Goal: Communication & Community: Answer question/provide support

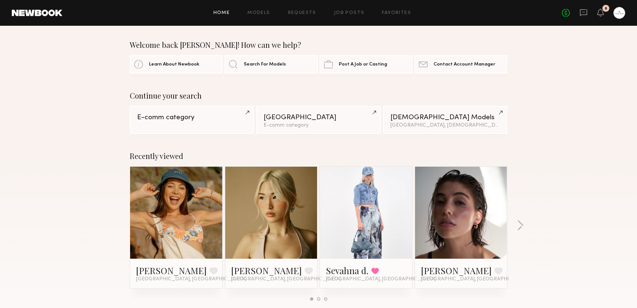
click at [283, 217] on link at bounding box center [271, 213] width 45 height 92
click at [579, 15] on icon at bounding box center [583, 12] width 8 height 8
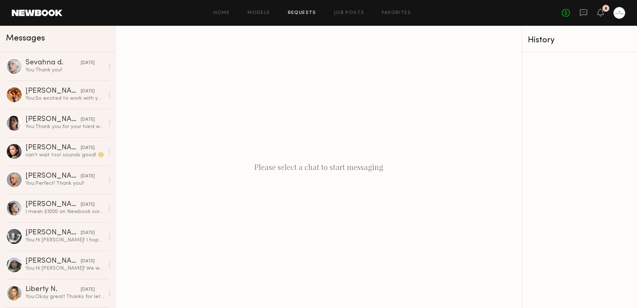
click at [290, 11] on link "Requests" at bounding box center [302, 13] width 28 height 5
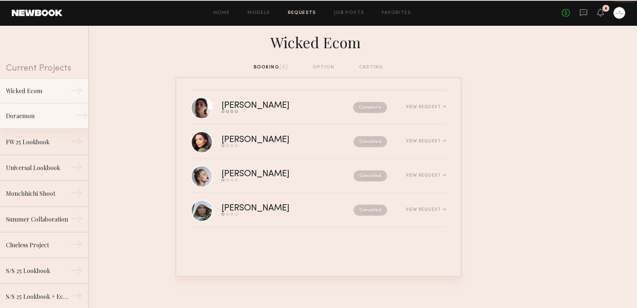
click at [27, 114] on div "Doraemon" at bounding box center [38, 116] width 64 height 9
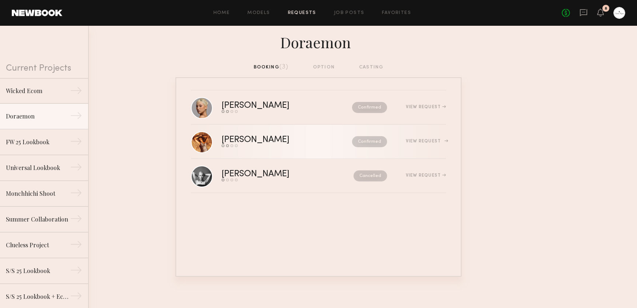
click at [260, 146] on div "Send request Model response Review hours worked Pay model" at bounding box center [270, 145] width 99 height 3
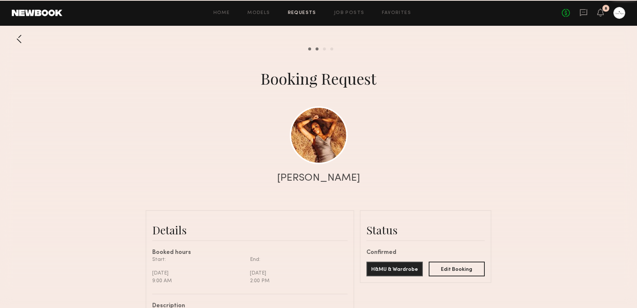
scroll to position [463, 0]
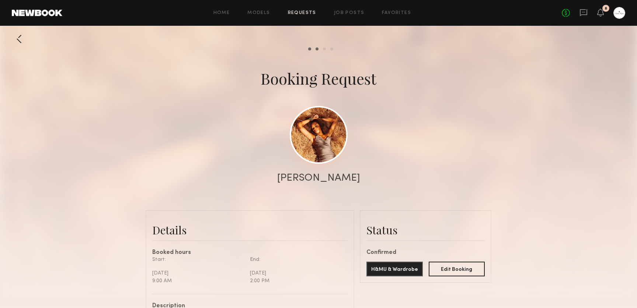
click at [344, 142] on link at bounding box center [319, 135] width 58 height 58
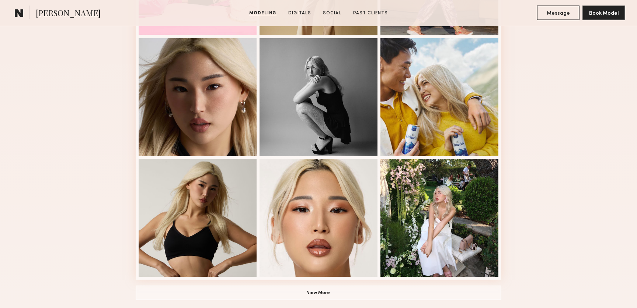
scroll to position [429, 0]
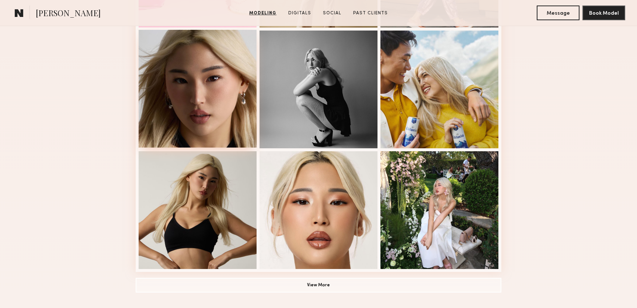
click at [189, 59] on div at bounding box center [198, 89] width 118 height 118
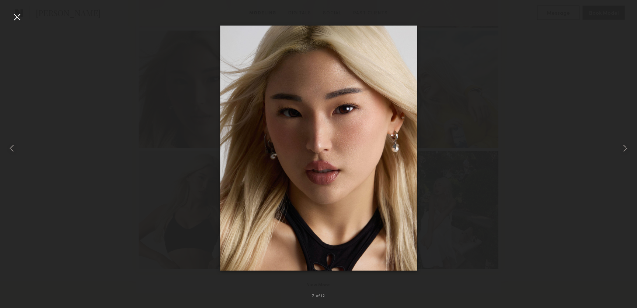
drag, startPoint x: 328, startPoint y: 175, endPoint x: 336, endPoint y: 4, distance: 171.9
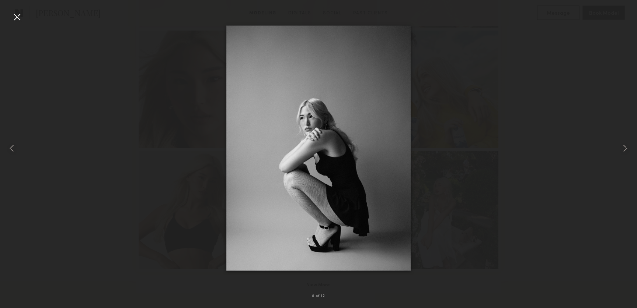
click at [17, 19] on div at bounding box center [17, 17] width 12 height 12
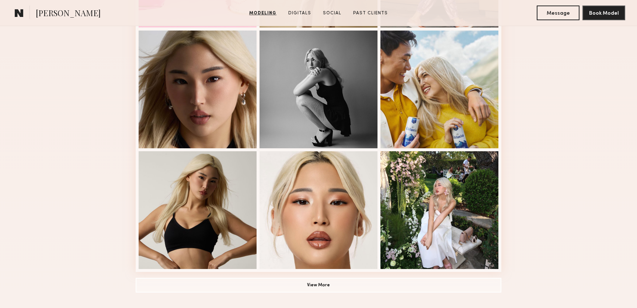
scroll to position [0, 0]
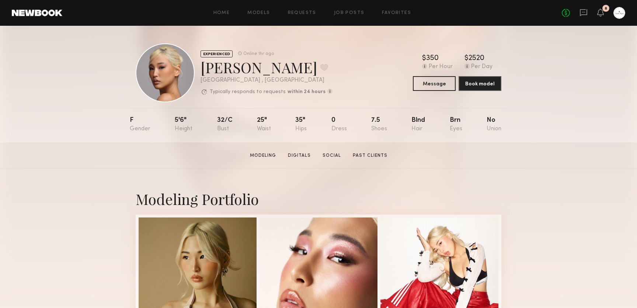
click at [582, 17] on link at bounding box center [583, 12] width 8 height 9
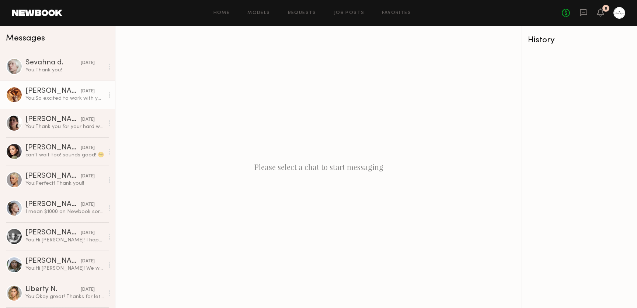
click at [50, 100] on div "You: So excited to work with you!" at bounding box center [64, 98] width 78 height 7
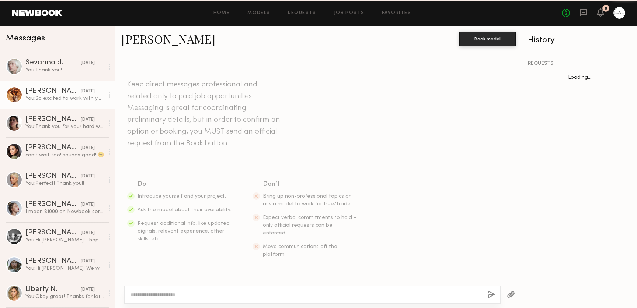
scroll to position [283, 0]
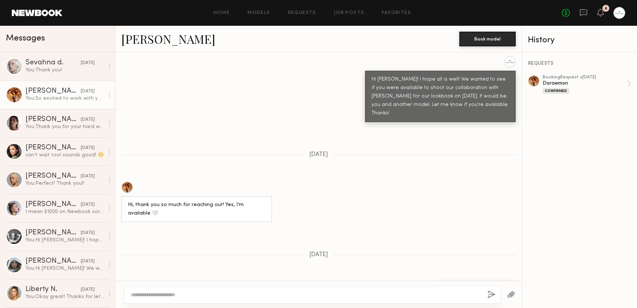
click at [514, 295] on button "button" at bounding box center [511, 295] width 8 height 9
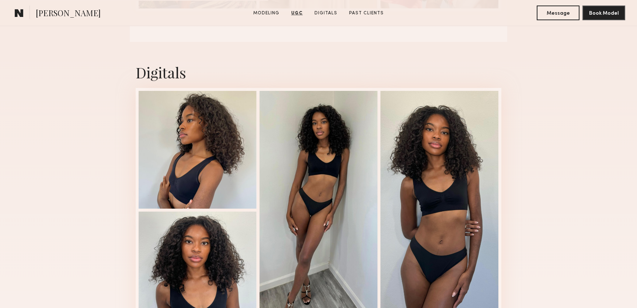
scroll to position [1092, 0]
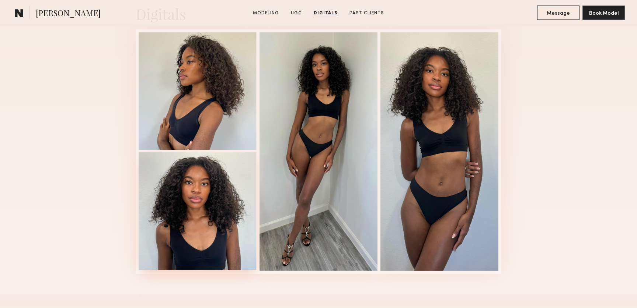
click at [206, 231] on div at bounding box center [198, 212] width 118 height 118
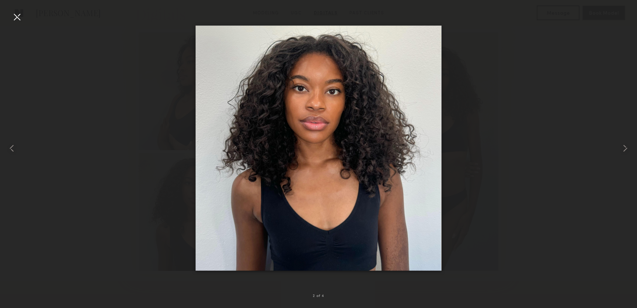
drag, startPoint x: 315, startPoint y: 126, endPoint x: 377, endPoint y: 3, distance: 138.4
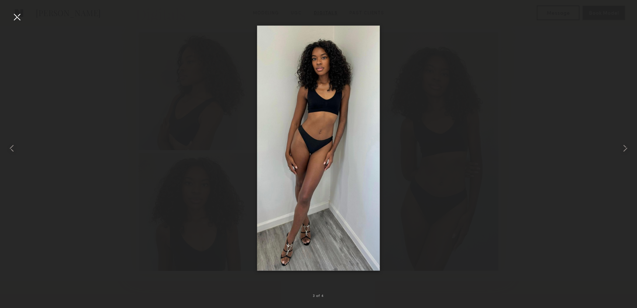
click at [17, 20] on div at bounding box center [17, 17] width 12 height 12
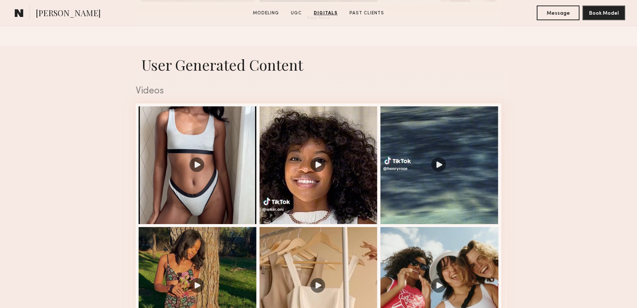
scroll to position [258, 0]
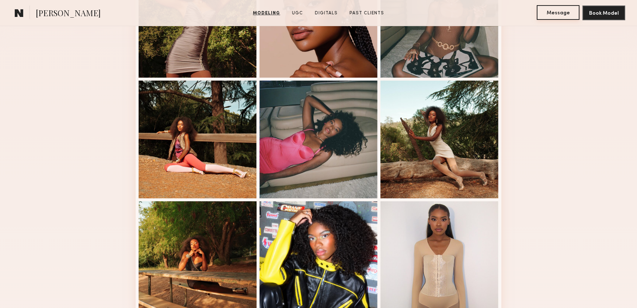
click at [554, 19] on button "Message" at bounding box center [557, 12] width 43 height 15
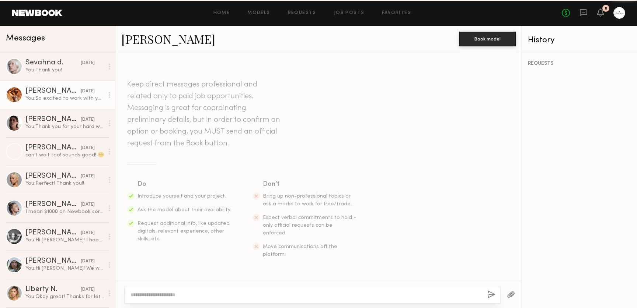
scroll to position [283, 0]
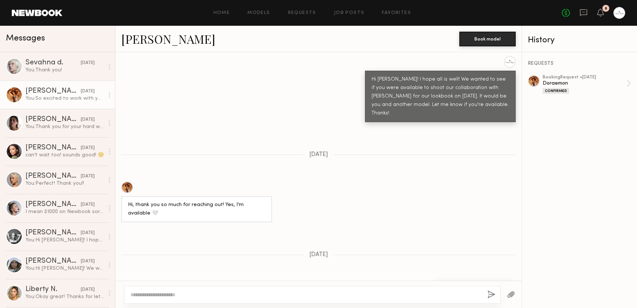
click at [434, 296] on textarea at bounding box center [305, 294] width 351 height 7
drag, startPoint x: 347, startPoint y: 295, endPoint x: 466, endPoint y: 290, distance: 118.7
click at [460, 291] on textarea "**********" at bounding box center [305, 294] width 351 height 7
type textarea "**********"
click at [513, 297] on button "button" at bounding box center [511, 295] width 8 height 9
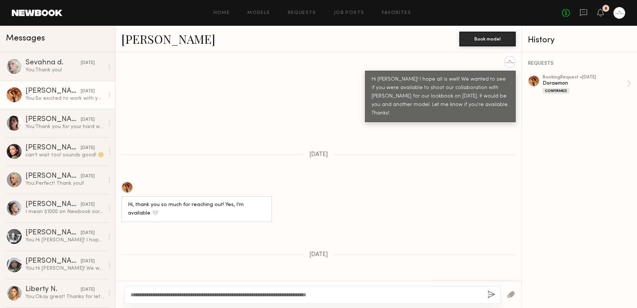
scroll to position [559, 0]
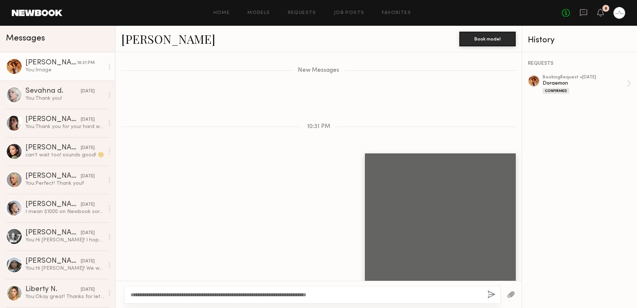
click at [493, 297] on button "button" at bounding box center [491, 295] width 8 height 9
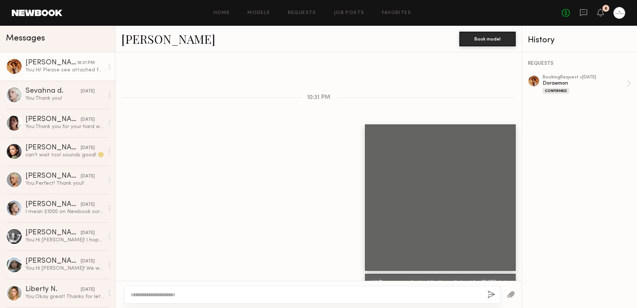
scroll to position [634, 0]
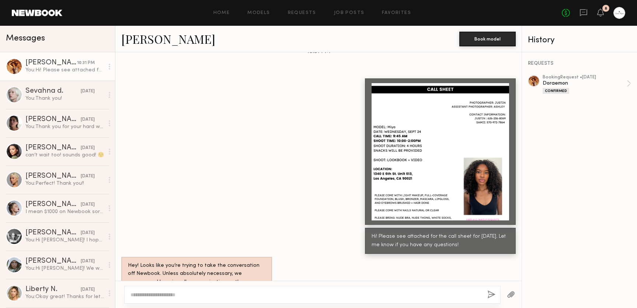
drag, startPoint x: 462, startPoint y: 223, endPoint x: 349, endPoint y: 206, distance: 114.0
click at [349, 228] on div "Hi! Please see attached for the call sheet for [DATE]. Let me know if you have …" at bounding box center [318, 241] width 406 height 26
copy div "Hi! Please see attached for the call sheet for [DATE]. Let me know if you have …"
click at [53, 189] on link "ALICE A. 09/11/2025 You: Perfect! Thank you!!" at bounding box center [57, 180] width 115 height 28
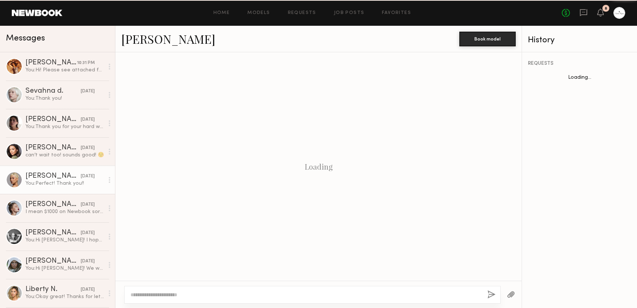
scroll to position [442, 0]
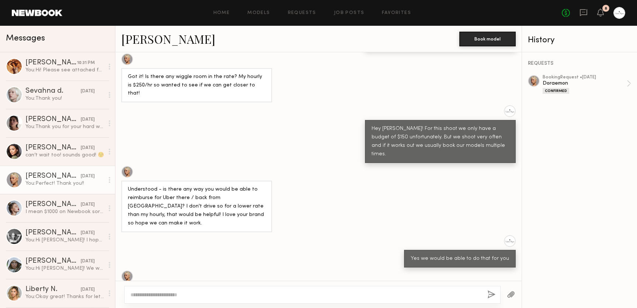
click at [515, 296] on div at bounding box center [510, 295] width 21 height 18
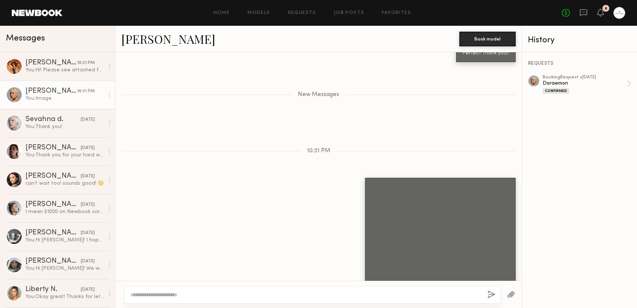
click at [270, 293] on textarea at bounding box center [305, 294] width 351 height 7
paste textarea "**********"
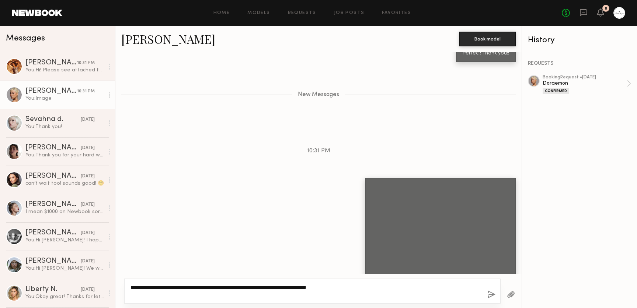
scroll to position [725, 0]
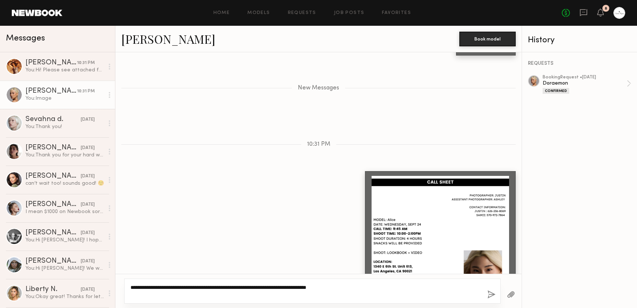
type textarea "**********"
click at [485, 295] on div "**********" at bounding box center [312, 291] width 376 height 25
click at [490, 297] on button "button" at bounding box center [491, 295] width 8 height 9
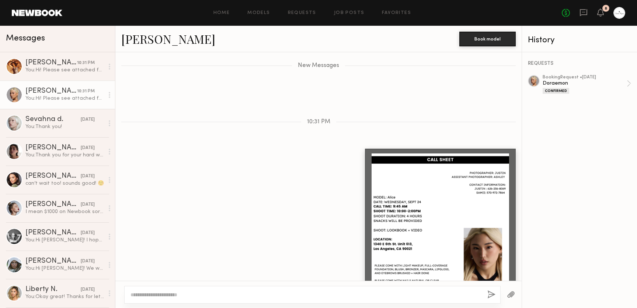
scroll to position [794, 0]
